Goal: Transaction & Acquisition: Purchase product/service

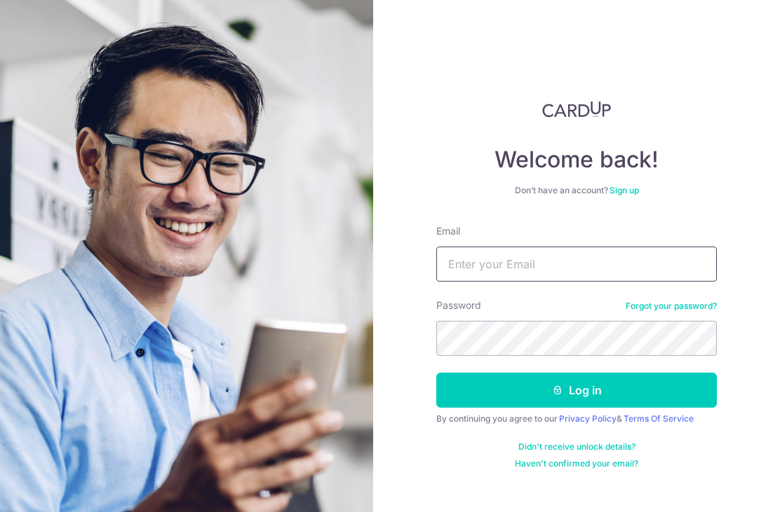
type input "[PERSON_NAME][EMAIL_ADDRESS][DOMAIN_NAME]"
click at [576, 390] on button "Log in" at bounding box center [576, 390] width 280 height 35
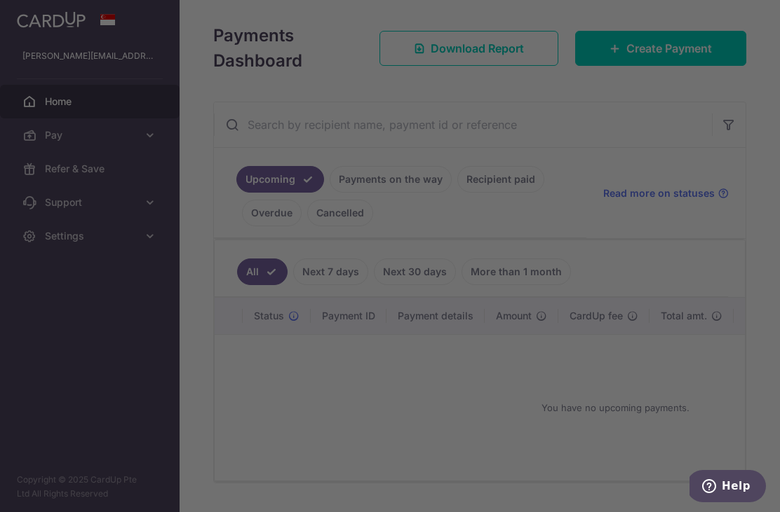
scroll to position [184, 0]
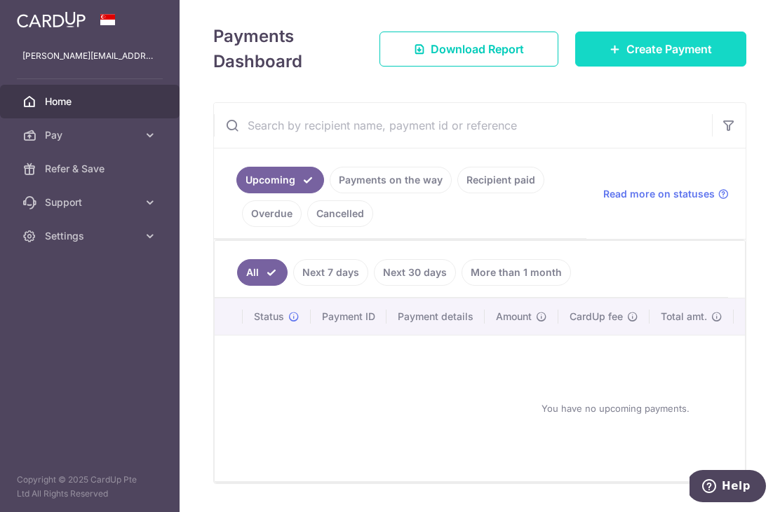
click at [631, 57] on span "Create Payment" at bounding box center [669, 49] width 86 height 17
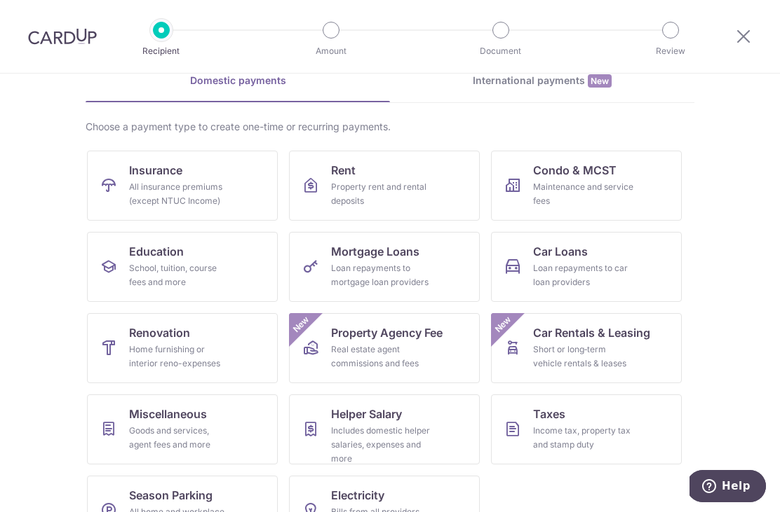
scroll to position [69, 0]
click at [167, 185] on div "All insurance premiums (except NTUC Income)" at bounding box center [179, 195] width 101 height 28
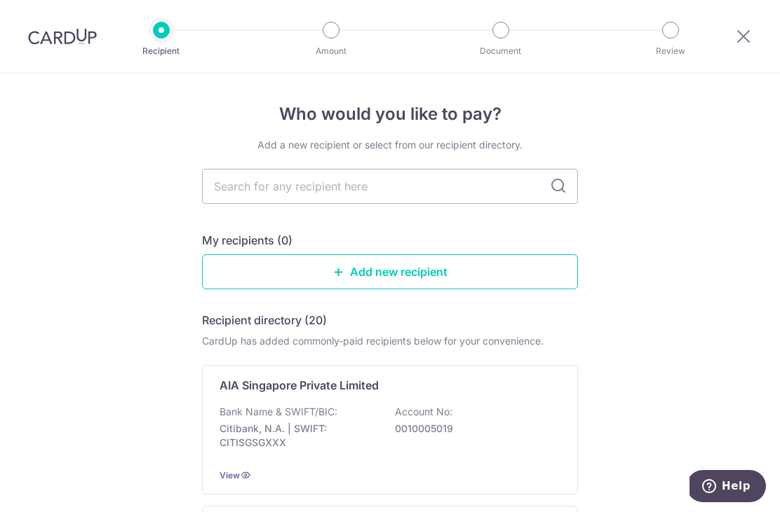
scroll to position [14, 0]
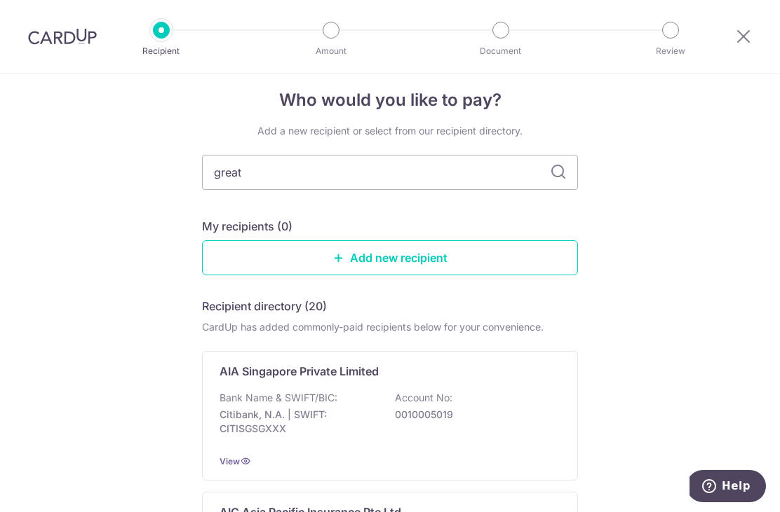
type input "great"
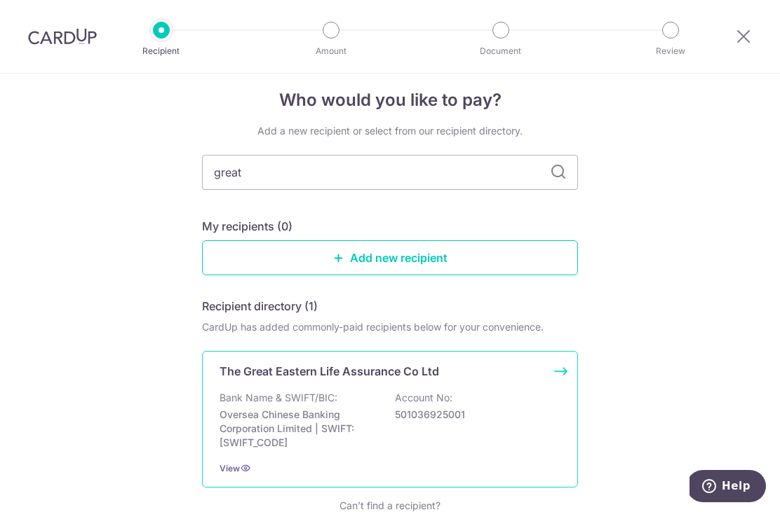
click at [531, 407] on div "Bank Name & SWIFT/BIC: Oversea Chinese Banking Corporation Limited | SWIFT: [SW…" at bounding box center [389, 420] width 341 height 59
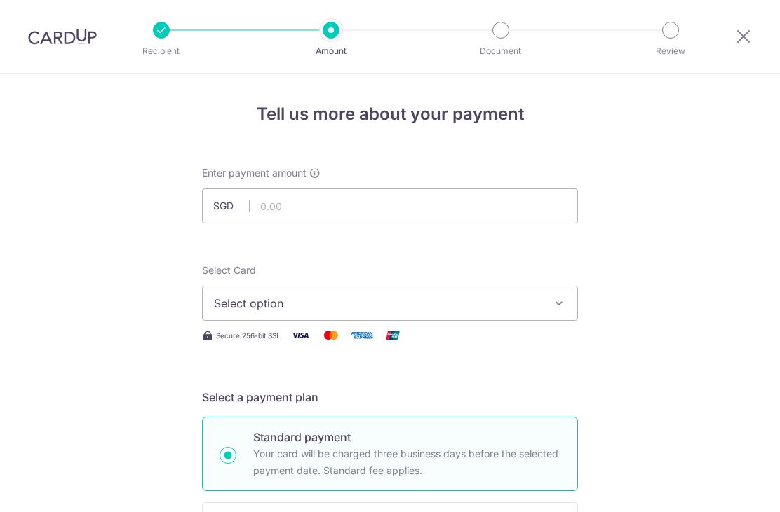
scroll to position [76, 0]
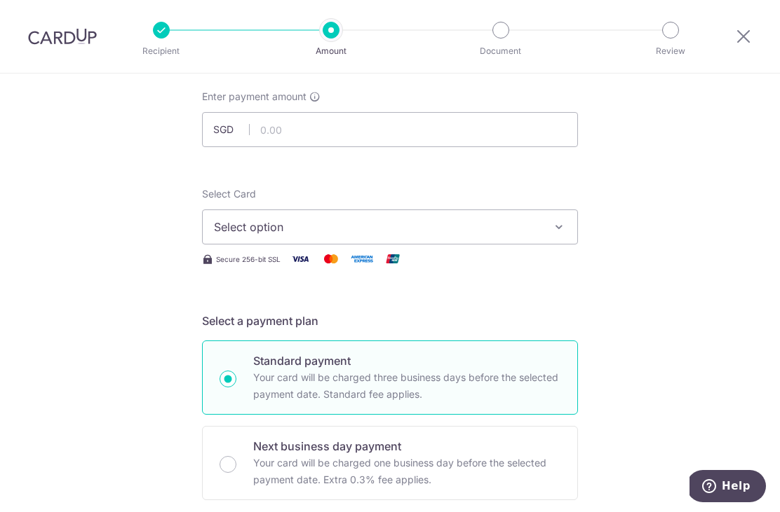
click at [534, 233] on span "Select option" at bounding box center [377, 227] width 327 height 17
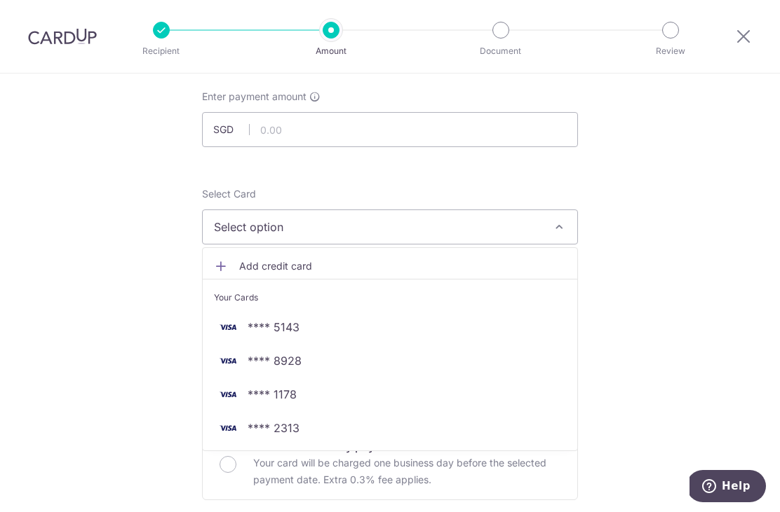
click at [679, 277] on div at bounding box center [390, 256] width 780 height 512
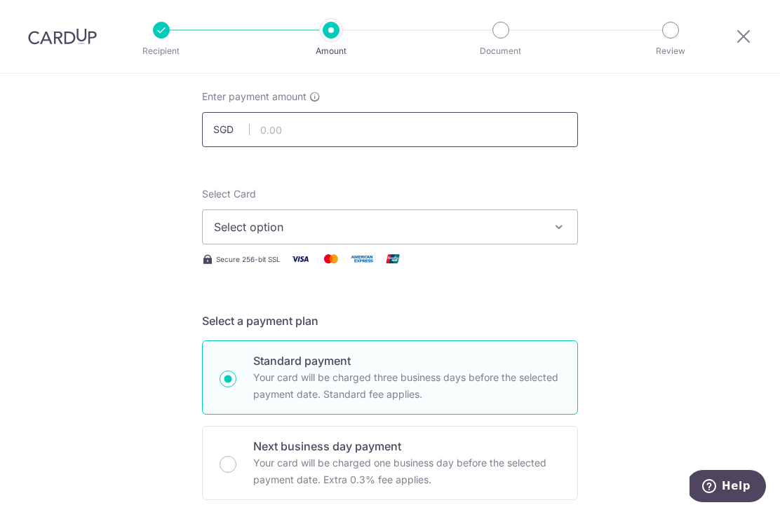
click at [446, 141] on input "text" at bounding box center [390, 129] width 376 height 35
type input "2,000.00"
click at [564, 231] on icon "button" at bounding box center [559, 227] width 14 height 14
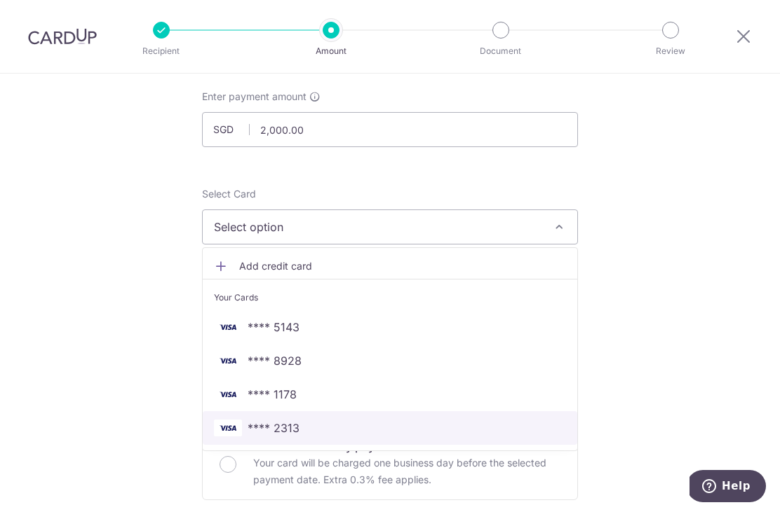
click at [519, 425] on link "**** 2313" at bounding box center [390, 429] width 374 height 34
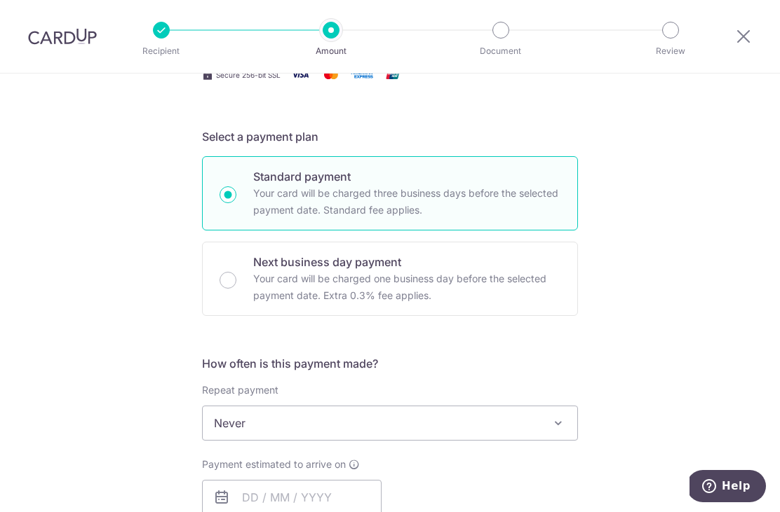
scroll to position [279, 0]
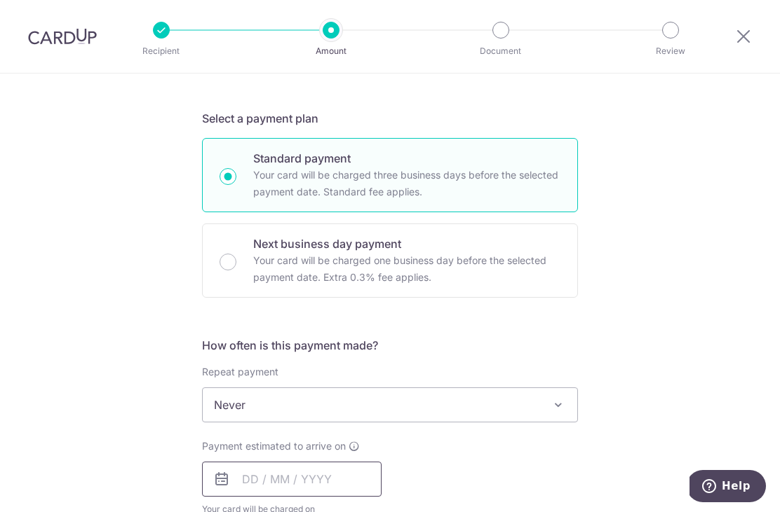
click at [328, 497] on input "text" at bounding box center [291, 479] width 179 height 35
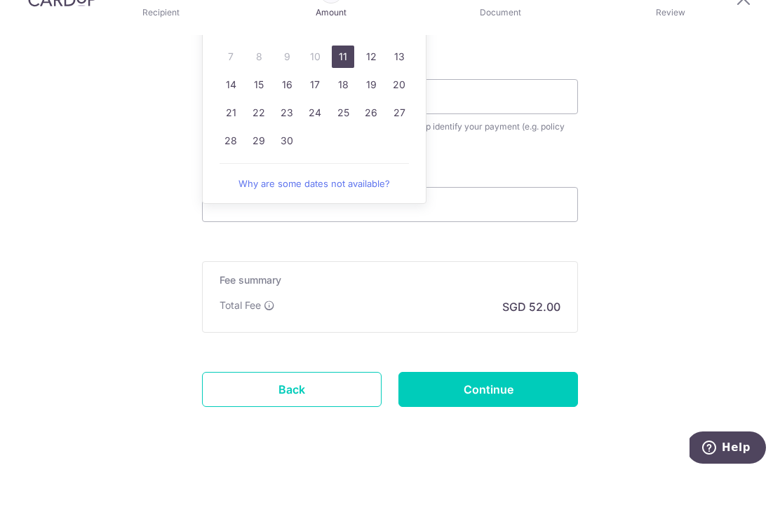
scroll to position [789, 0]
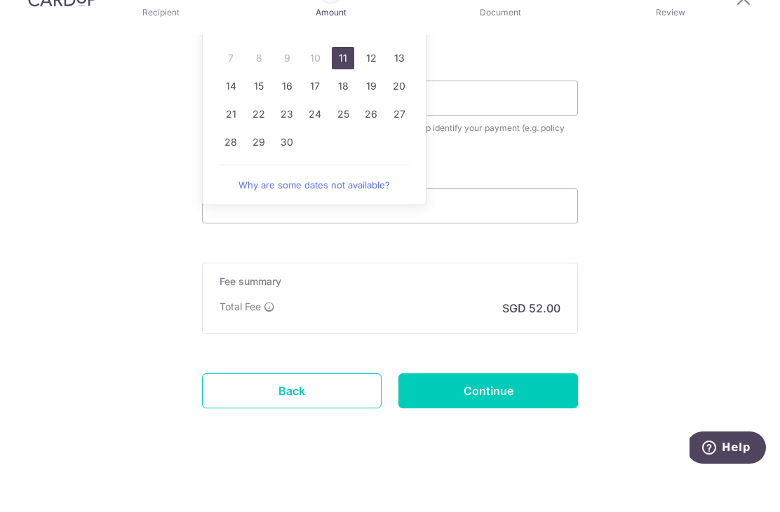
click at [342, 86] on link "11" at bounding box center [343, 97] width 22 height 22
type input "11/09/2025"
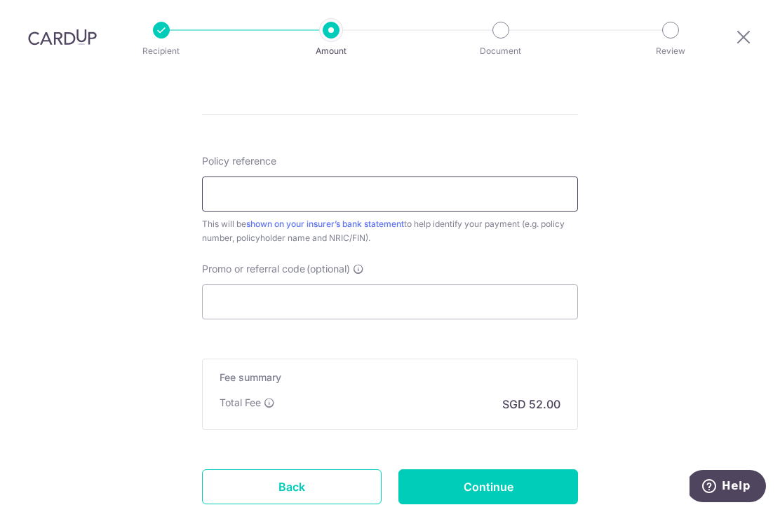
click at [325, 177] on input "Policy reference" at bounding box center [390, 194] width 376 height 35
type input "0209325791"
click at [298, 285] on input "Promo or referral code (optional)" at bounding box center [390, 302] width 376 height 35
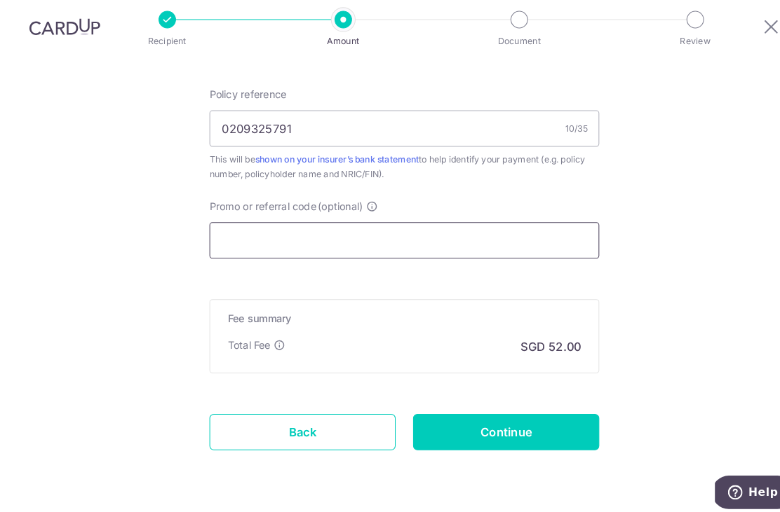
scroll to position [847, 0]
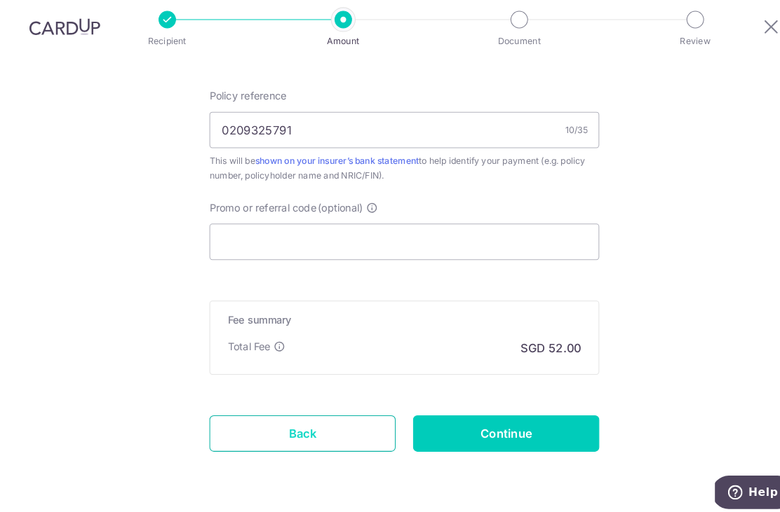
click at [236, 412] on link "Back" at bounding box center [291, 429] width 179 height 35
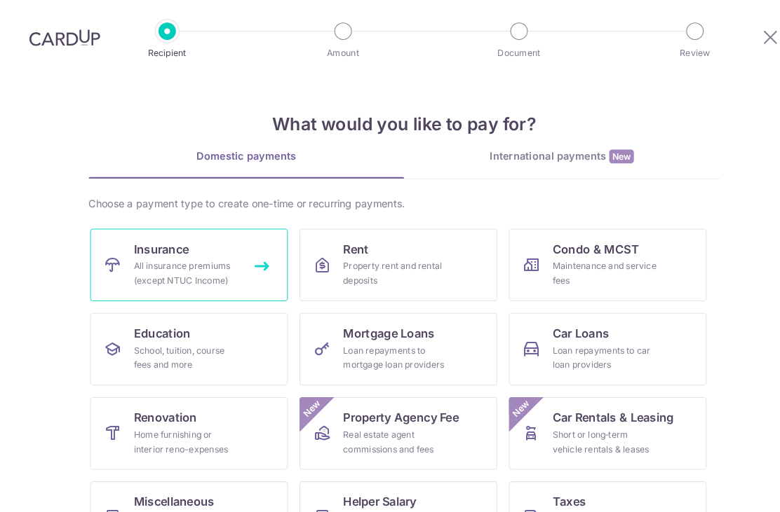
click at [140, 264] on div "All insurance premiums (except NTUC Income)" at bounding box center [179, 264] width 101 height 28
